Goal: Task Accomplishment & Management: Manage account settings

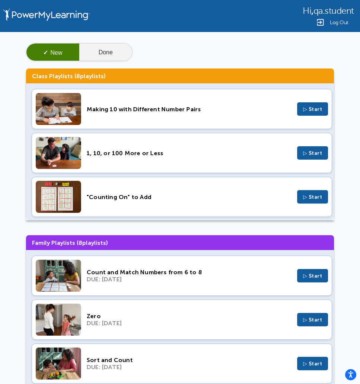
click at [113, 54] on button "Done" at bounding box center [105, 53] width 53 height 18
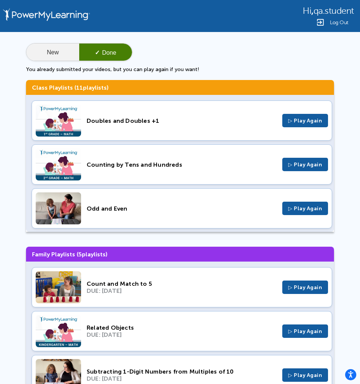
click at [61, 52] on button "New" at bounding box center [52, 53] width 53 height 18
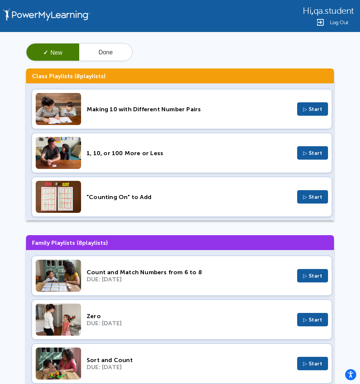
click at [331, 24] on span "Log Out" at bounding box center [339, 23] width 19 height 6
